Goal: Contribute content: Add original content to the website for others to see

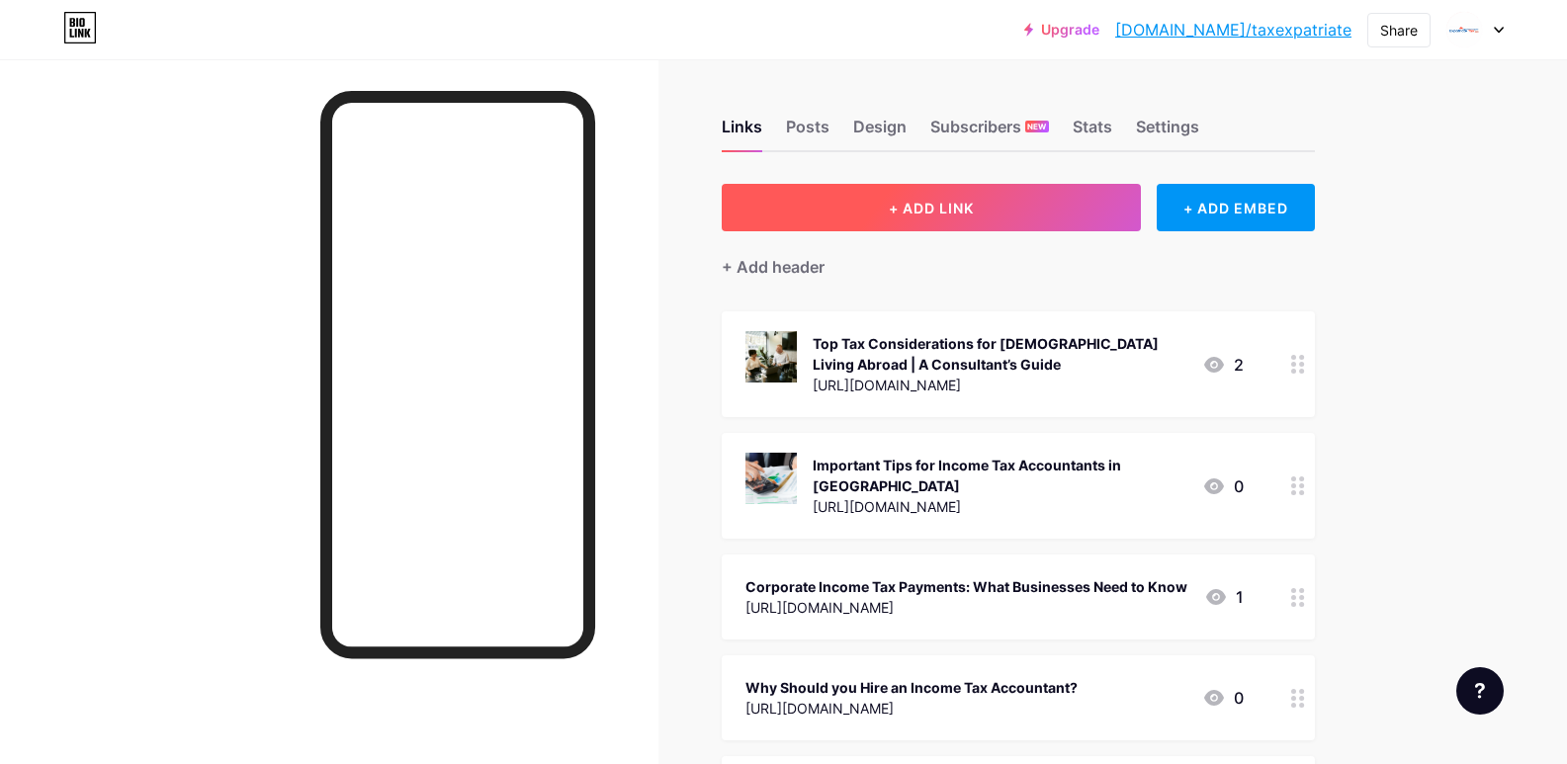
click at [993, 204] on button "+ ADD LINK" at bounding box center [932, 207] width 420 height 47
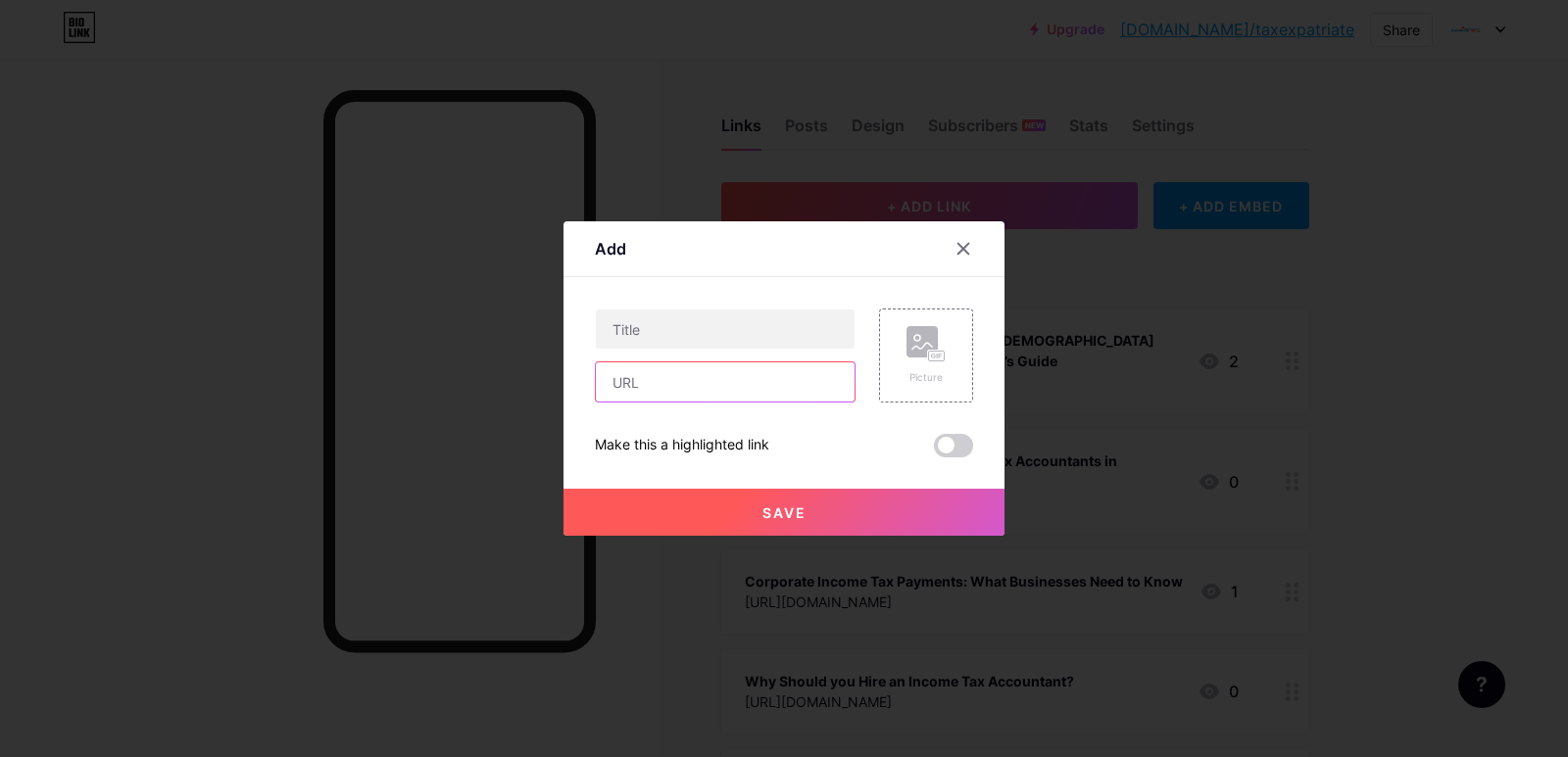
click at [661, 382] on input "text" at bounding box center [725, 382] width 259 height 40
paste input "[URL][DOMAIN_NAME]"
type input "[URL][DOMAIN_NAME]"
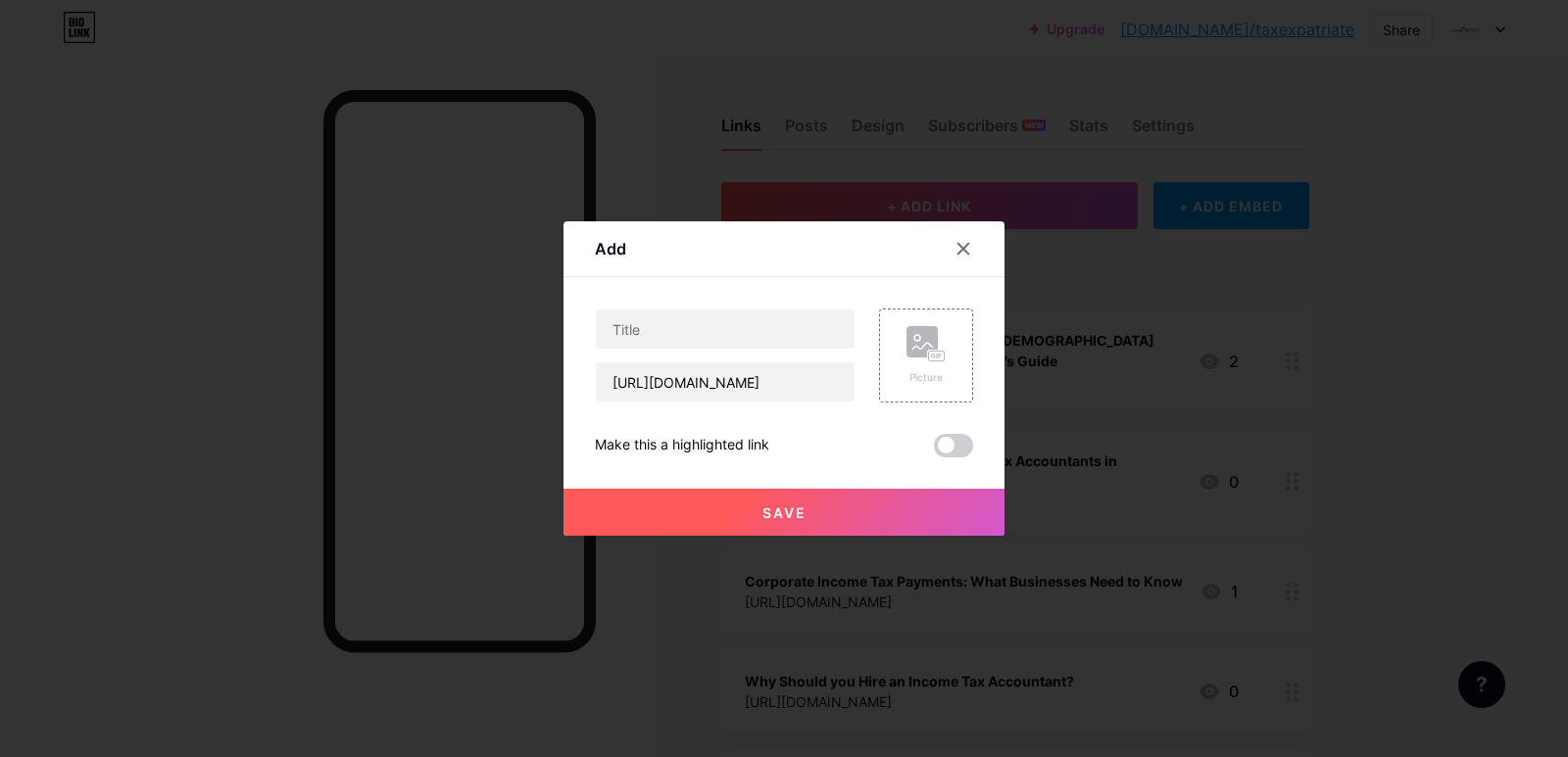
click at [947, 447] on span at bounding box center [953, 446] width 40 height 24
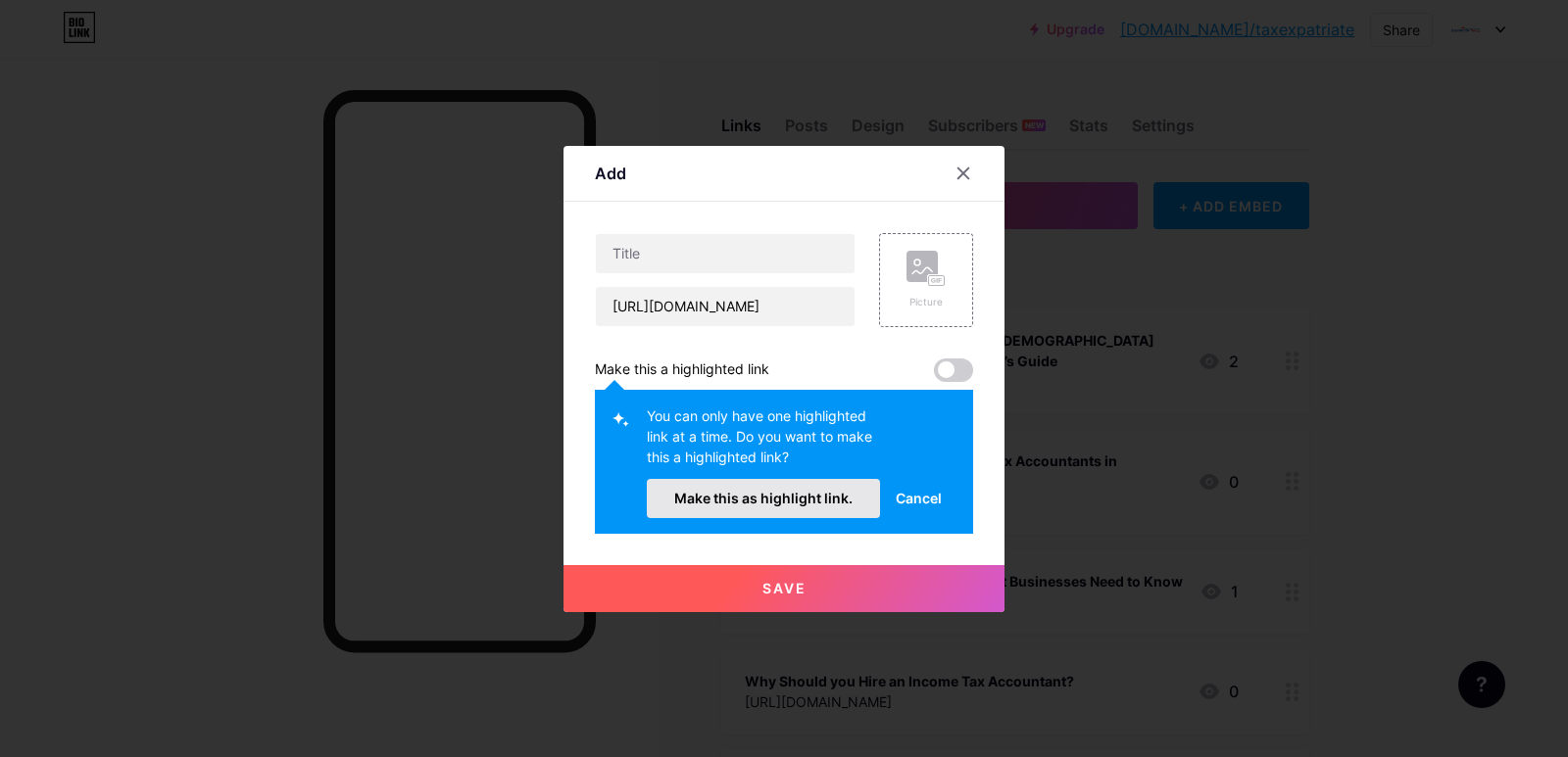
click at [759, 490] on span "Make this as highlight link." at bounding box center [763, 497] width 178 height 17
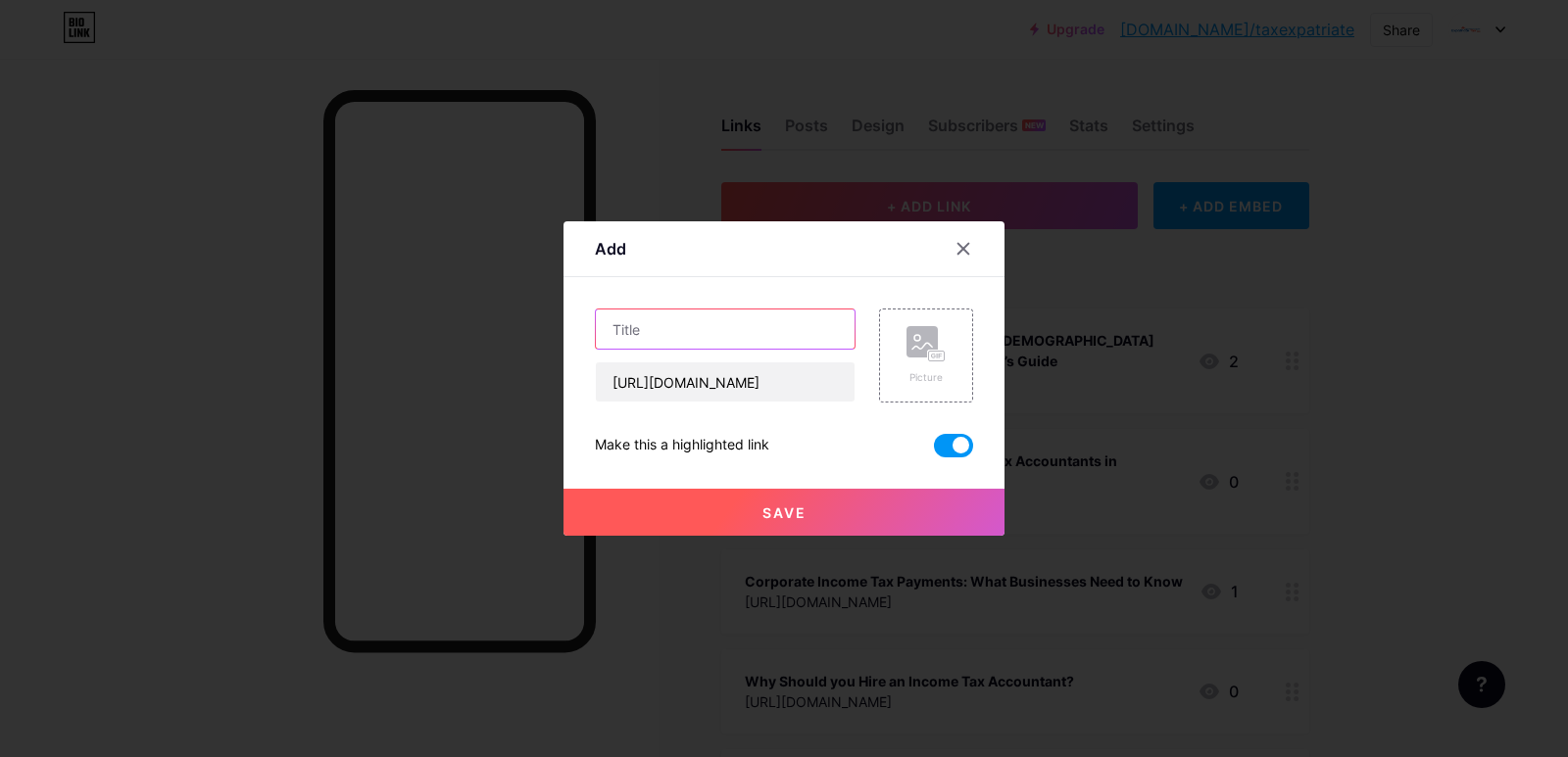
click at [742, 322] on input "text" at bounding box center [725, 329] width 259 height 40
paste input "Why Corporate Tax Planning Is Essential Even If Your Business Isn’t Profitable"
type input "Why Corporate Tax Planning Is Essential Even If Your Business Isn’t Profitable"
click at [774, 510] on span "Save" at bounding box center [784, 512] width 44 height 17
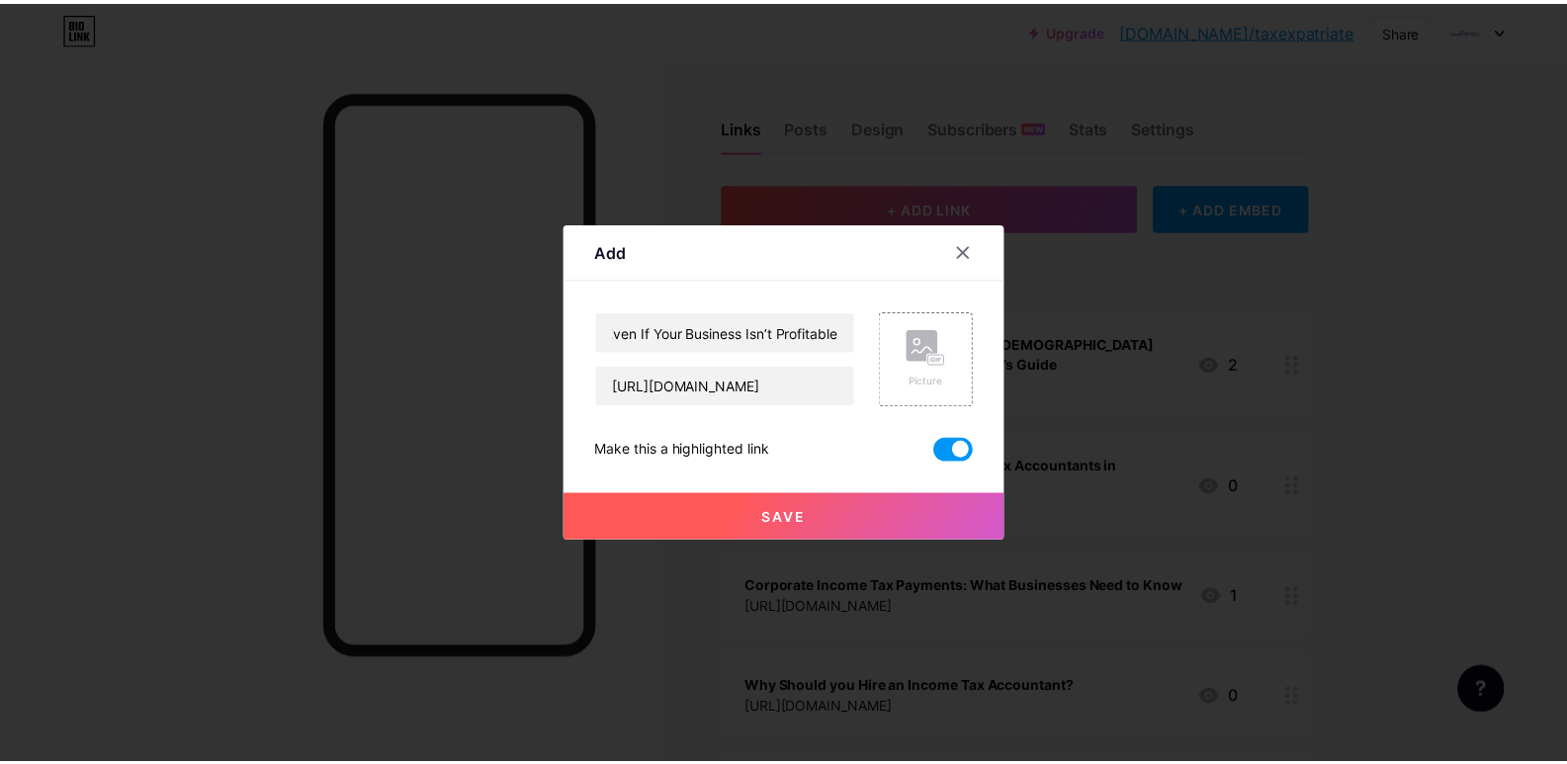
scroll to position [0, 0]
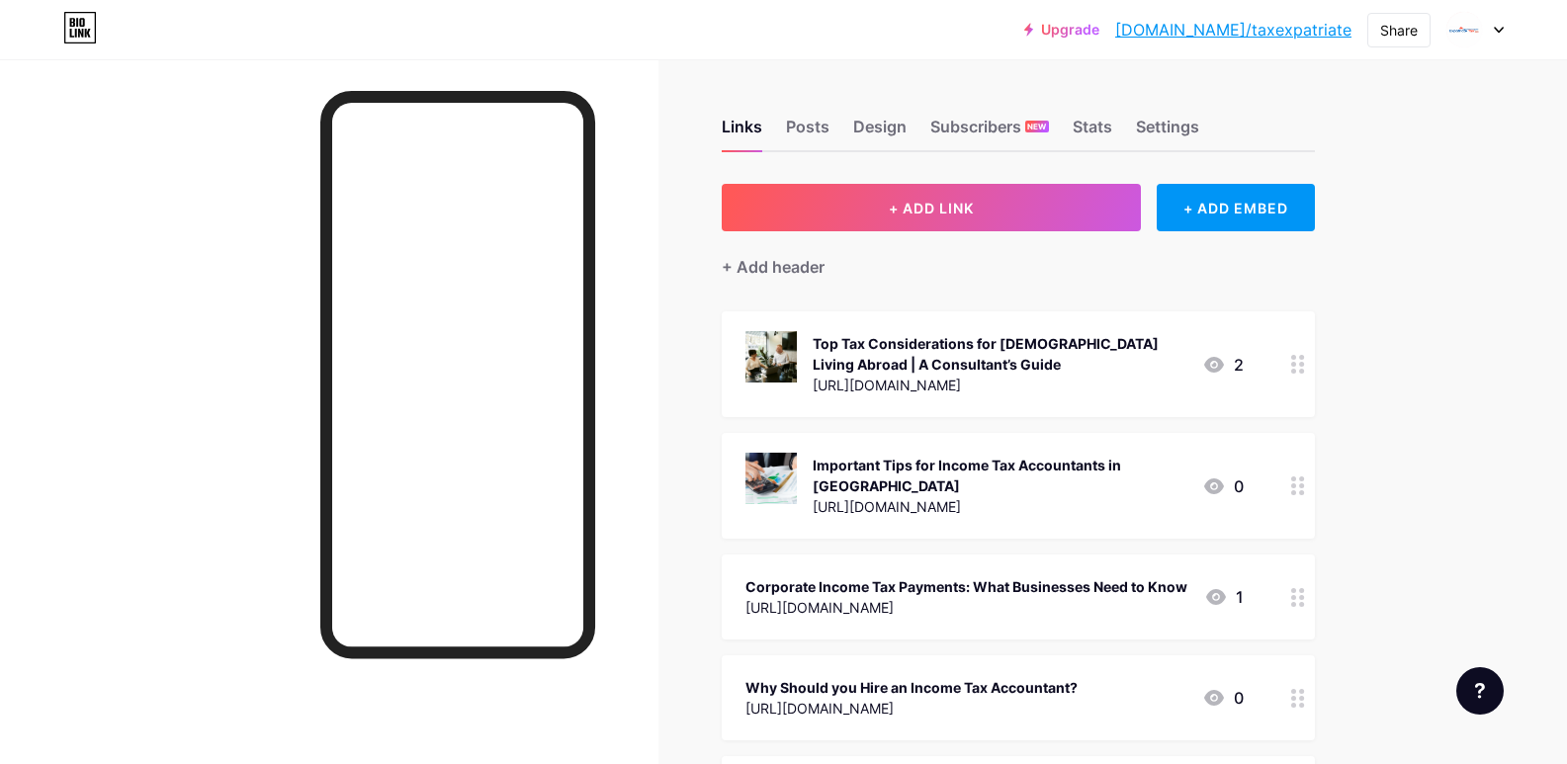
click at [1272, 28] on link "[DOMAIN_NAME]/taxexpatriate" at bounding box center [1233, 30] width 236 height 24
